Goal: Find specific page/section: Find specific page/section

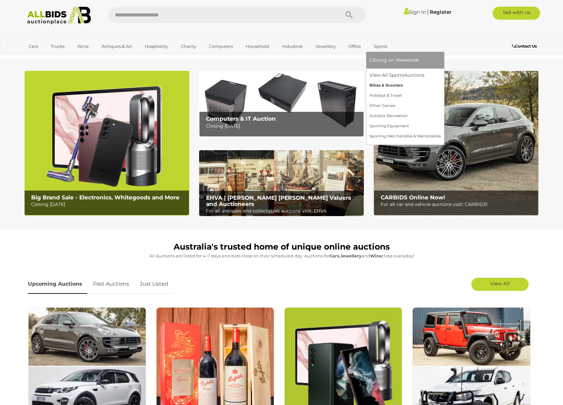
click at [379, 84] on link "Bikes & Scooters" at bounding box center [404, 85] width 71 height 10
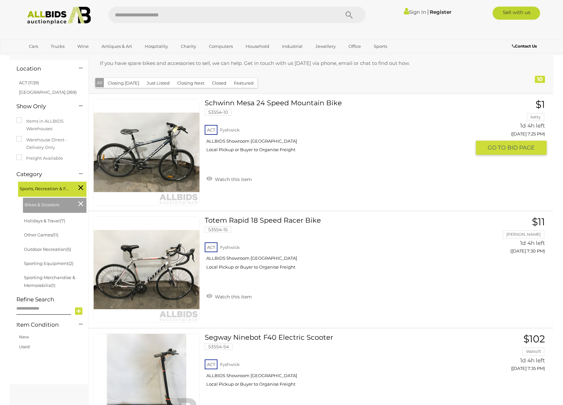
scroll to position [73, 0]
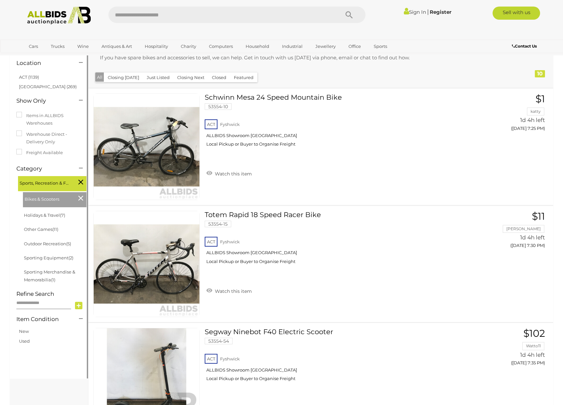
click at [37, 305] on input "text" at bounding box center [43, 302] width 55 height 11
type input "**********"
click at [82, 303] on icon at bounding box center [79, 306] width 8 height 10
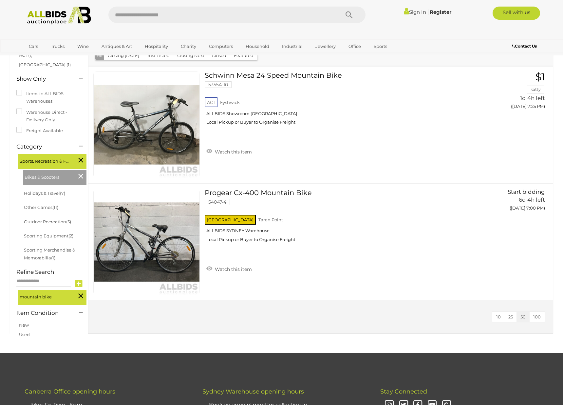
click at [79, 296] on icon at bounding box center [80, 295] width 5 height 9
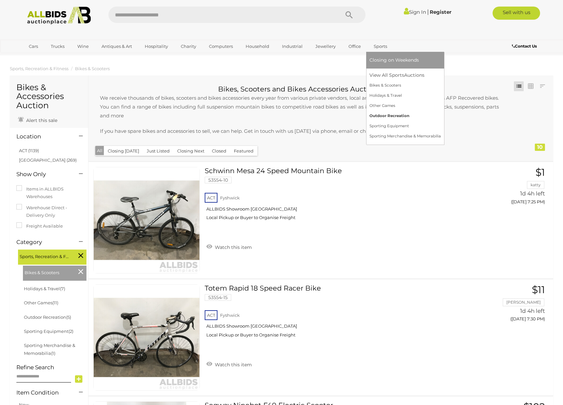
click at [386, 115] on link "Outdoor Recreation" at bounding box center [404, 116] width 71 height 10
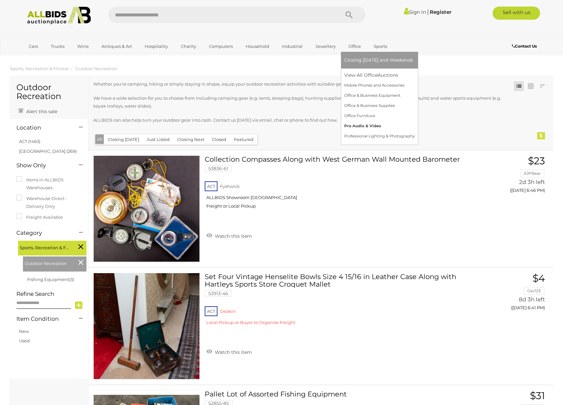
click at [363, 128] on link "Pro Audio & Video" at bounding box center [379, 126] width 70 height 10
